Goal: Find specific page/section: Find specific page/section

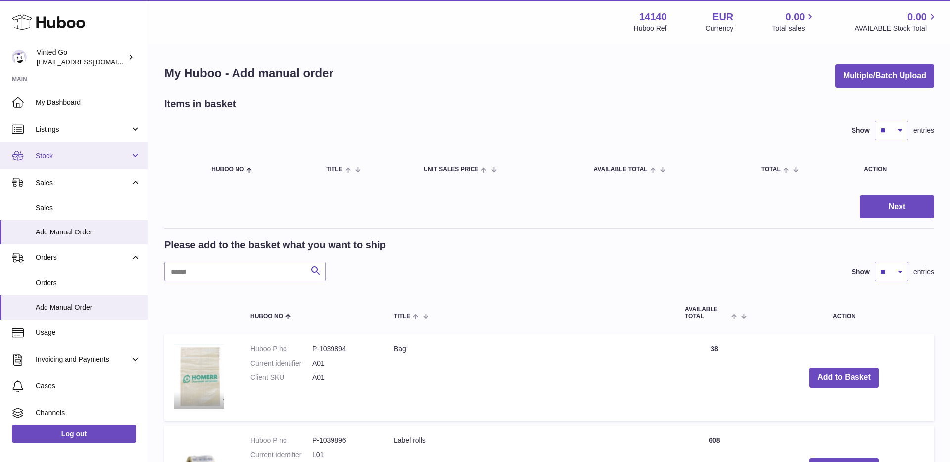
click at [58, 151] on span "Stock" at bounding box center [83, 155] width 95 height 9
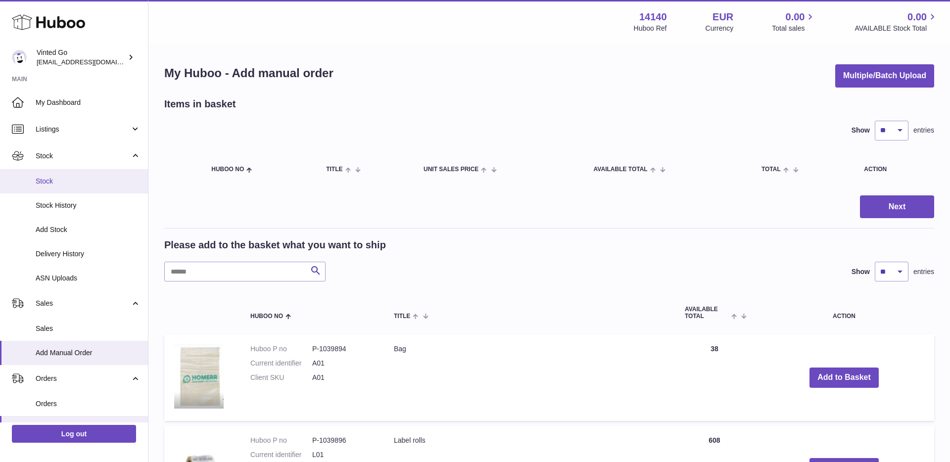
click at [64, 193] on link "Stock" at bounding box center [74, 181] width 148 height 24
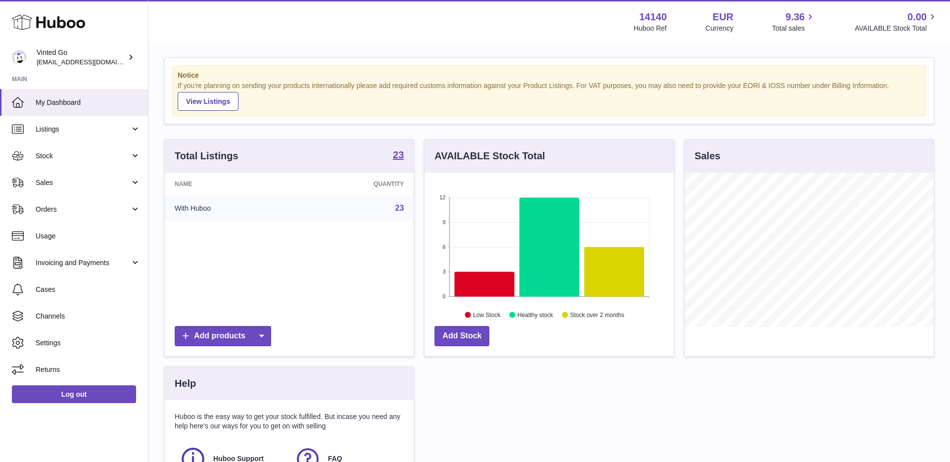
scroll to position [8, 0]
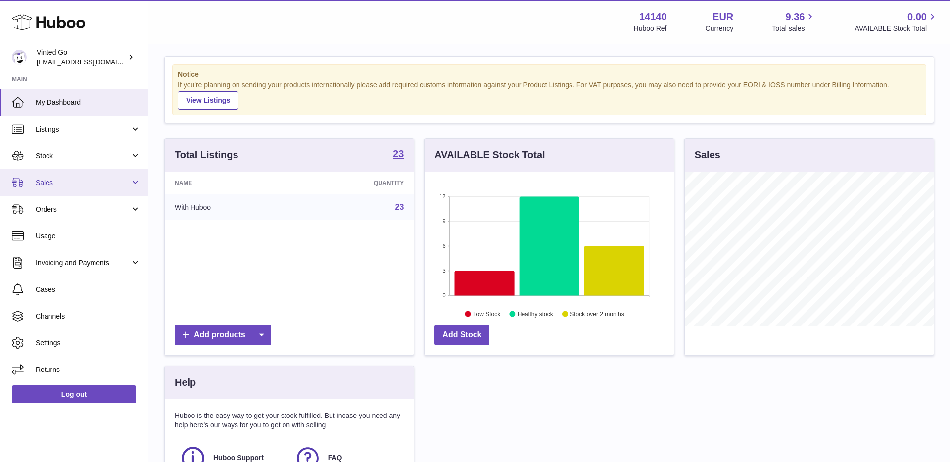
click at [62, 177] on link "Sales" at bounding box center [74, 182] width 148 height 27
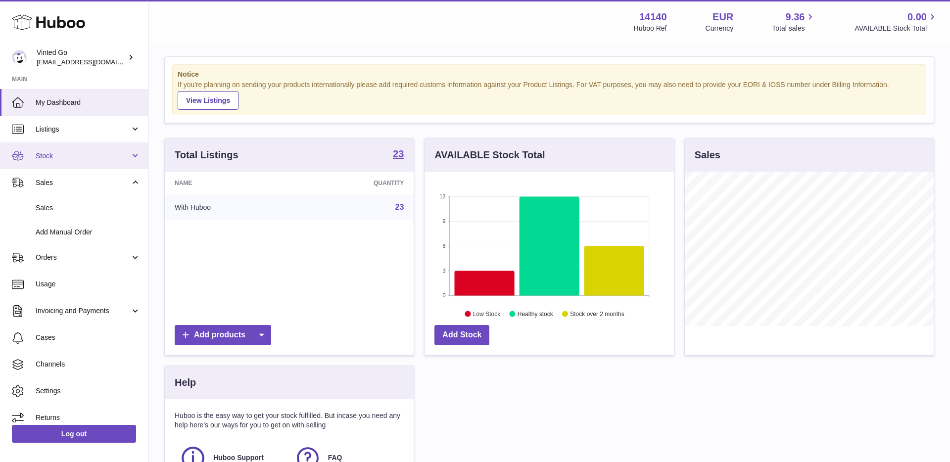
click at [59, 158] on span "Stock" at bounding box center [83, 155] width 95 height 9
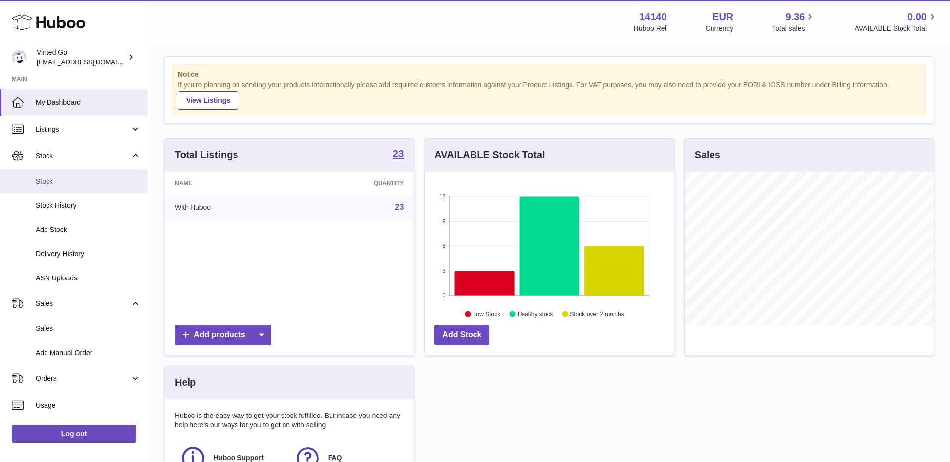
click at [75, 177] on span "Stock" at bounding box center [88, 181] width 105 height 9
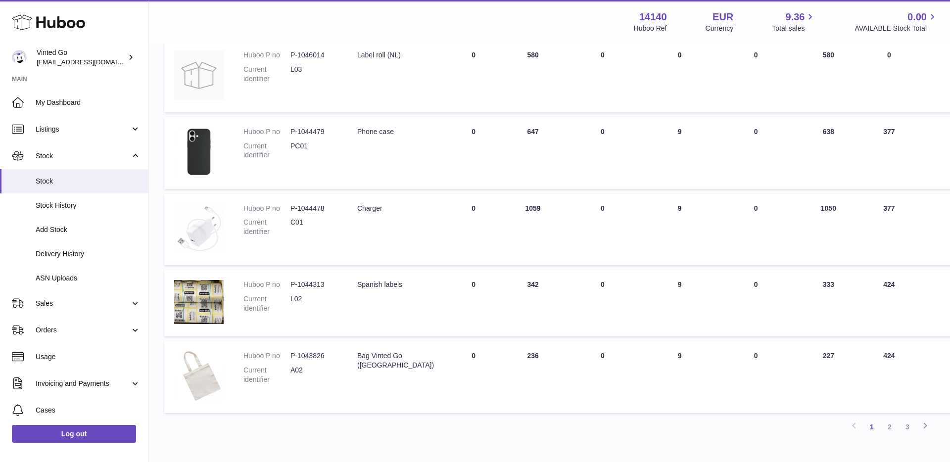
scroll to position [485, 0]
